Goal: Task Accomplishment & Management: Use online tool/utility

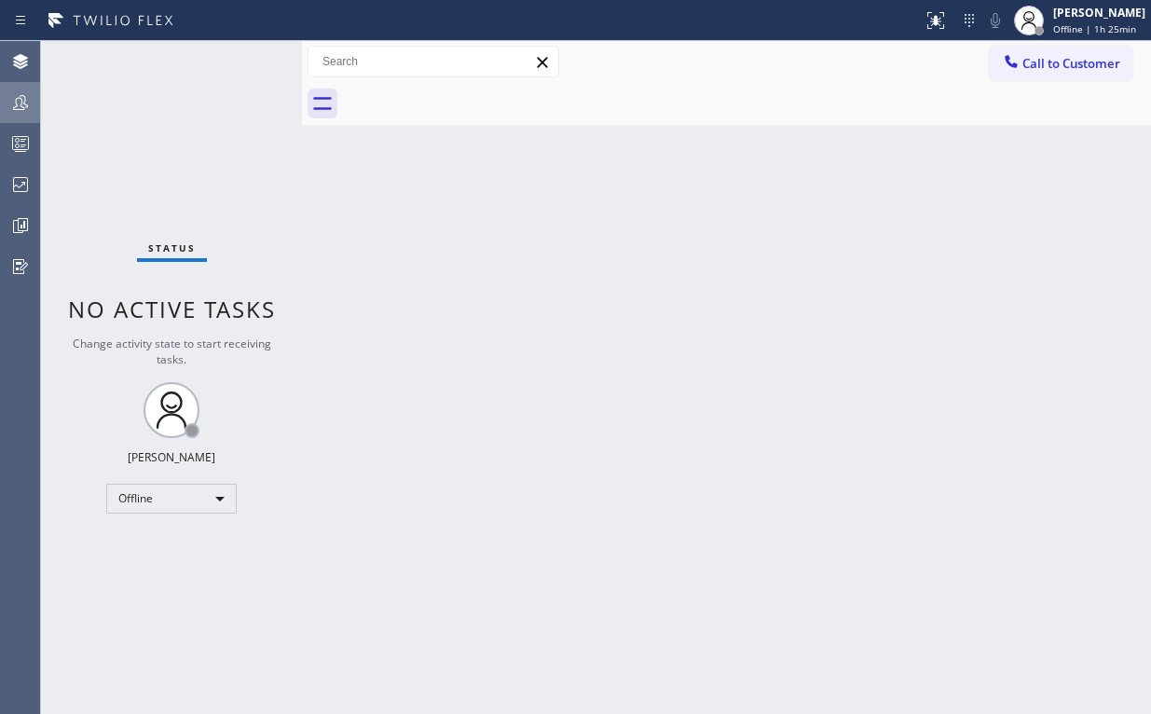
click at [16, 109] on icon at bounding box center [20, 102] width 15 height 15
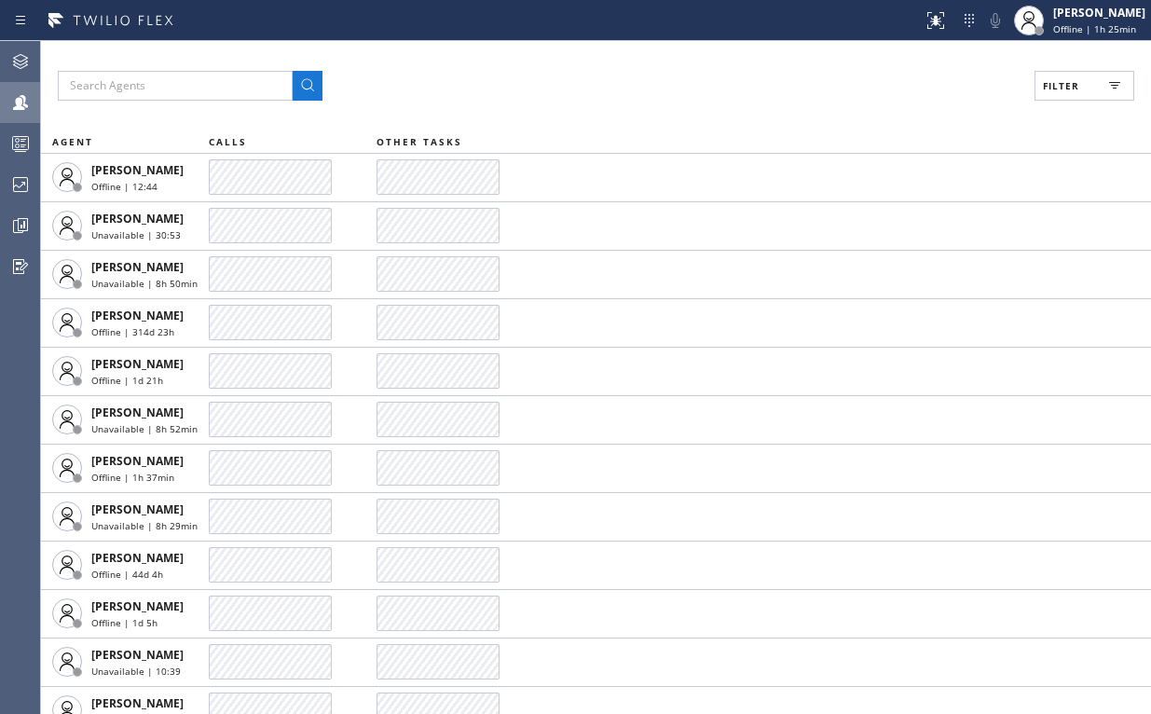
click at [1058, 80] on span "Filter" at bounding box center [1061, 85] width 36 height 13
click at [0, 0] on div "Filters" at bounding box center [0, 0] width 0 height 0
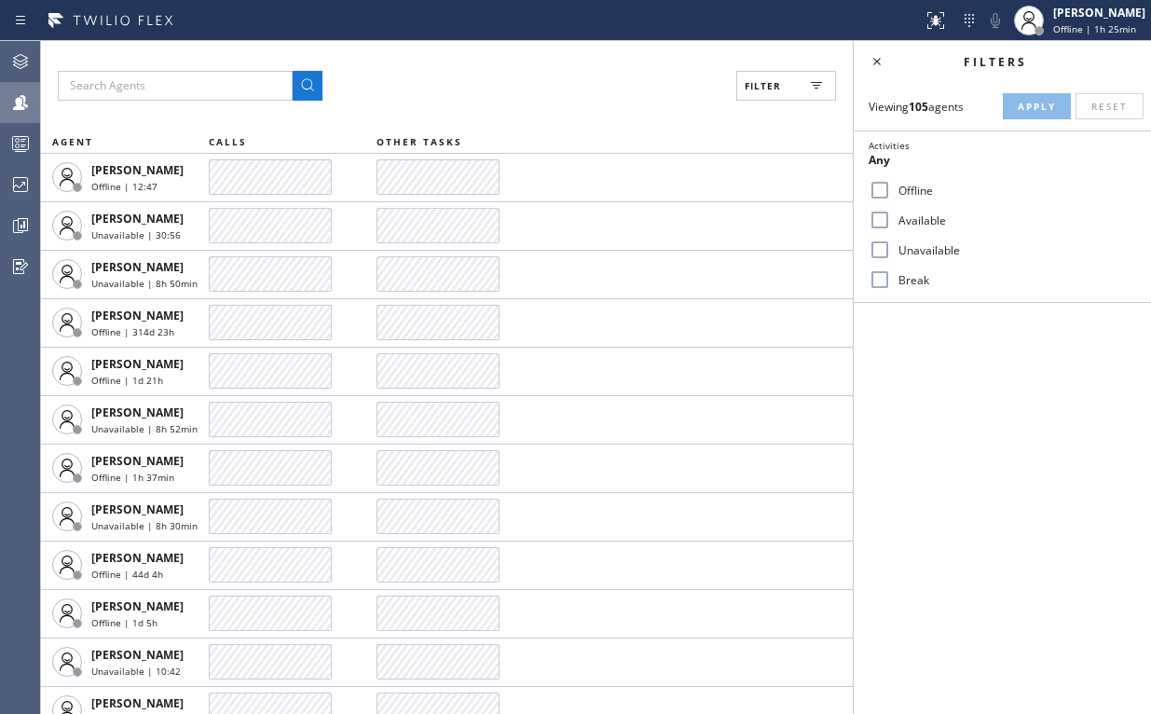
click at [874, 212] on input "Available" at bounding box center [879, 220] width 22 height 22
checkbox input "true"
click at [879, 276] on input "Break" at bounding box center [879, 279] width 22 height 22
checkbox input "true"
click at [1034, 116] on button "Apply" at bounding box center [1037, 106] width 68 height 26
